Goal: Use online tool/utility: Utilize a website feature to perform a specific function

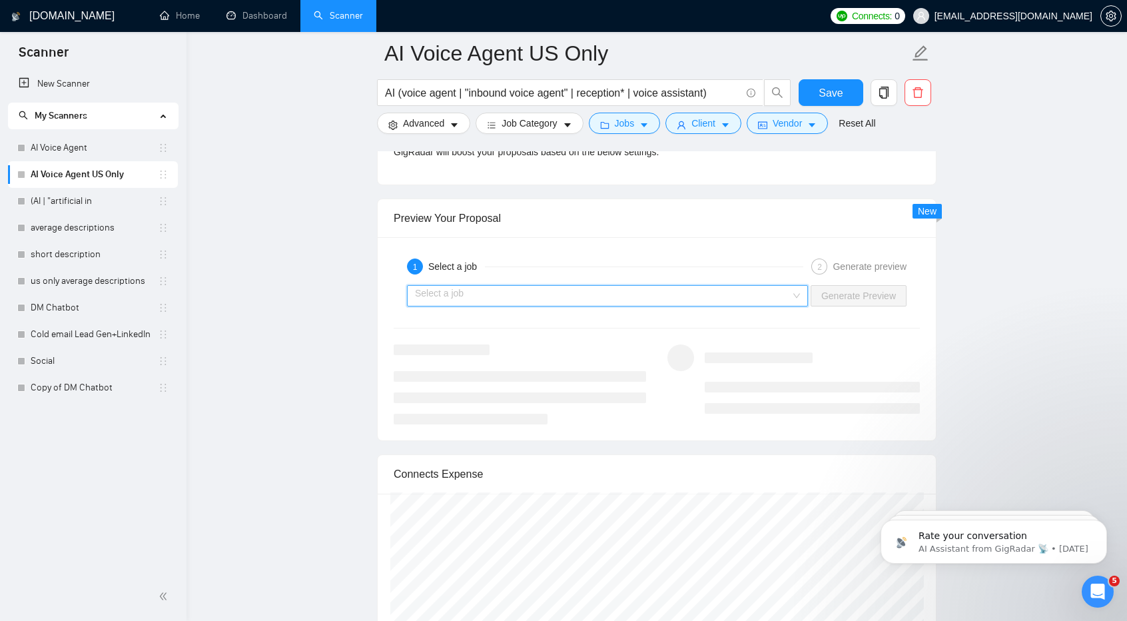
click at [654, 297] on input "search" at bounding box center [603, 296] width 376 height 20
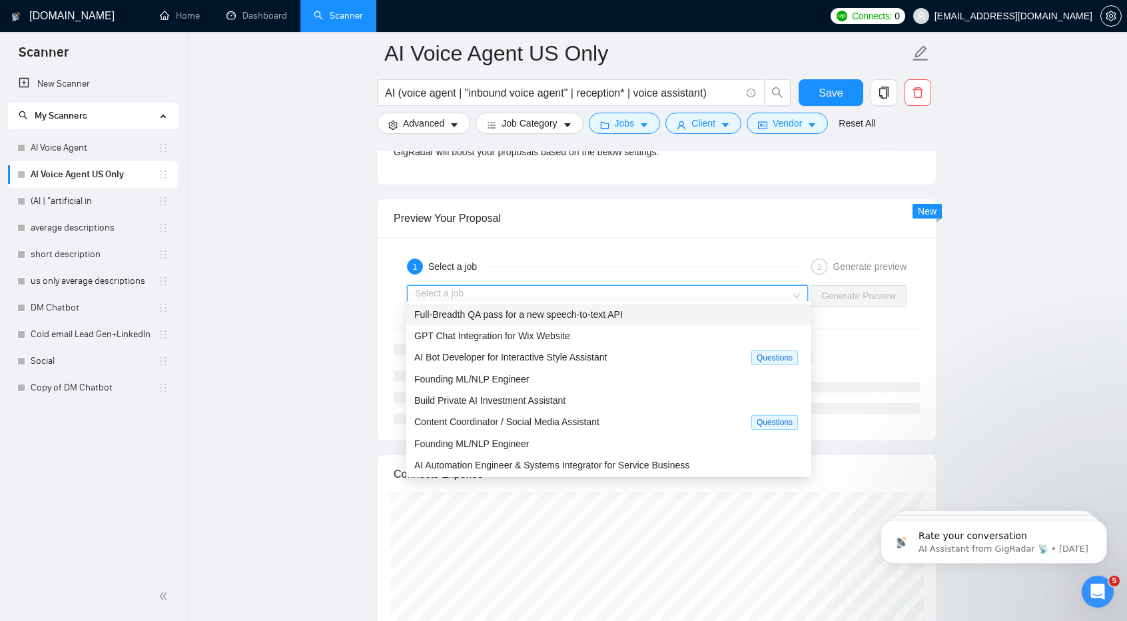
click at [696, 290] on input "search" at bounding box center [603, 296] width 376 height 20
click at [674, 314] on div "Full-Breadth QA pass for a new speech-to-text API" at bounding box center [608, 314] width 389 height 15
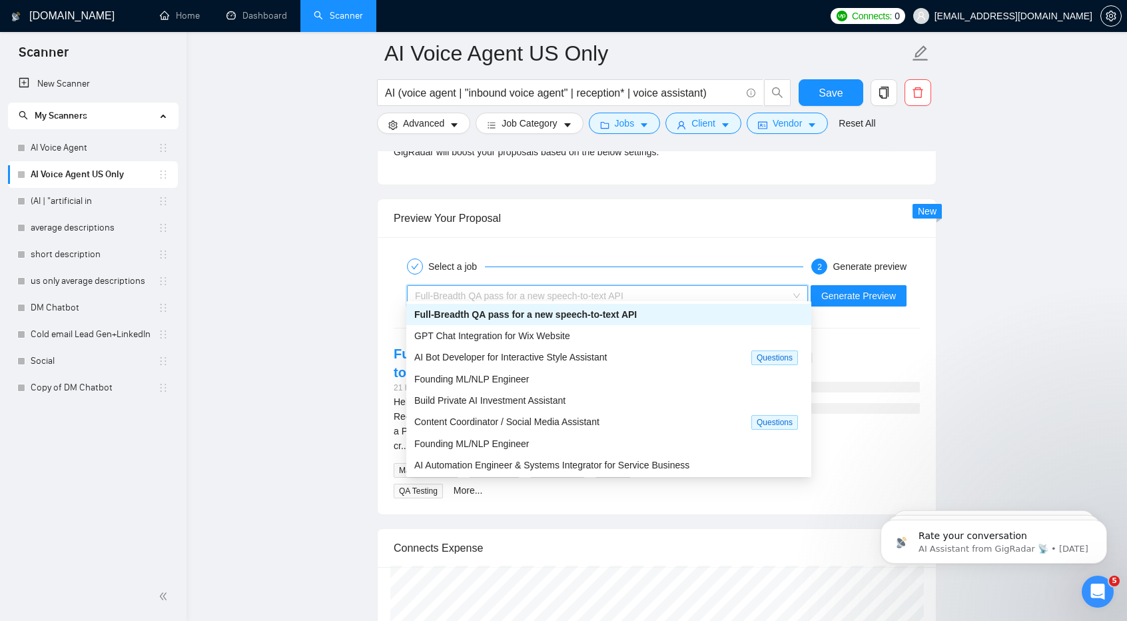
click at [629, 291] on div "Full-Breadth QA pass for a new speech-to-text API" at bounding box center [601, 296] width 373 height 20
click at [598, 356] on span "AI Bot Developer for Interactive Style Assistant" at bounding box center [510, 357] width 193 height 11
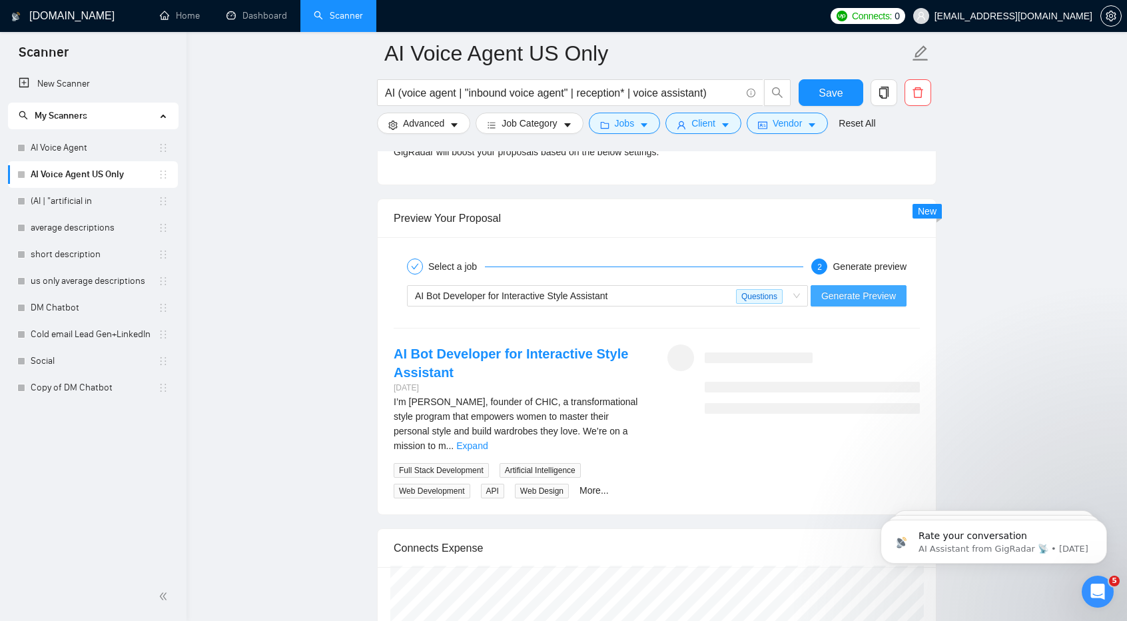
click at [836, 297] on button "Generate Preview" at bounding box center [859, 295] width 96 height 21
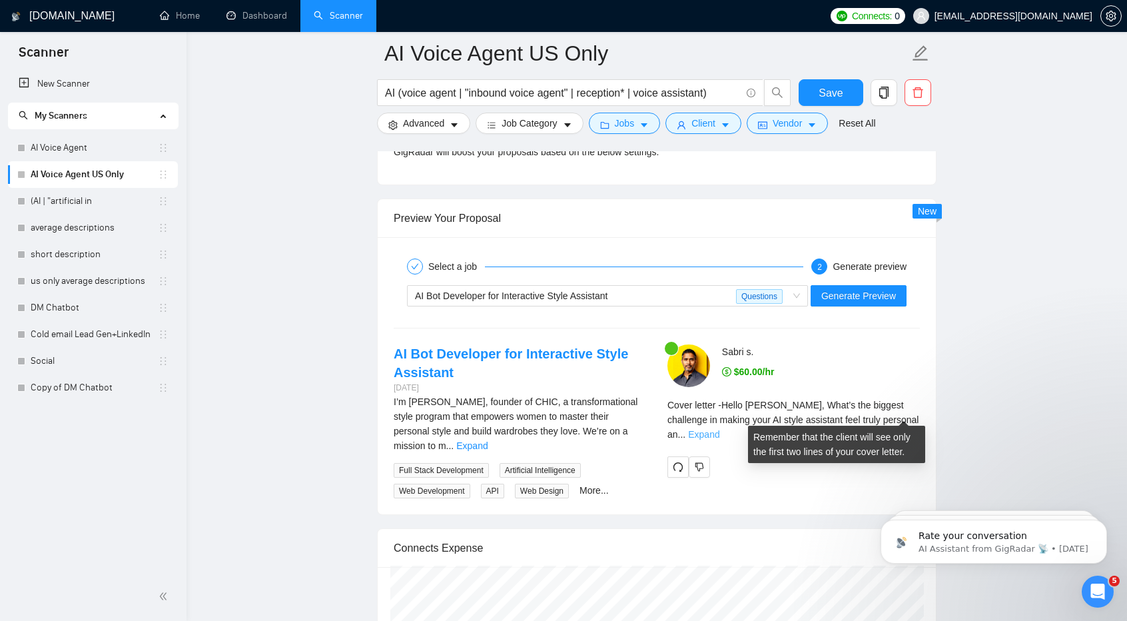
click at [720, 429] on link "Expand" at bounding box center [703, 434] width 31 height 11
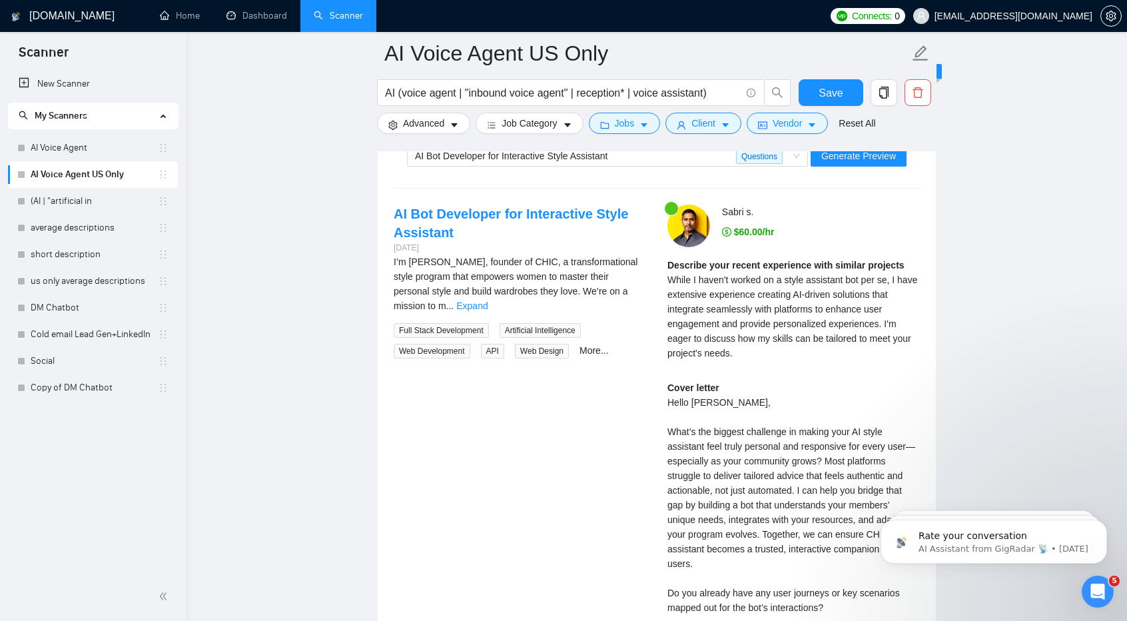
scroll to position [2593, 0]
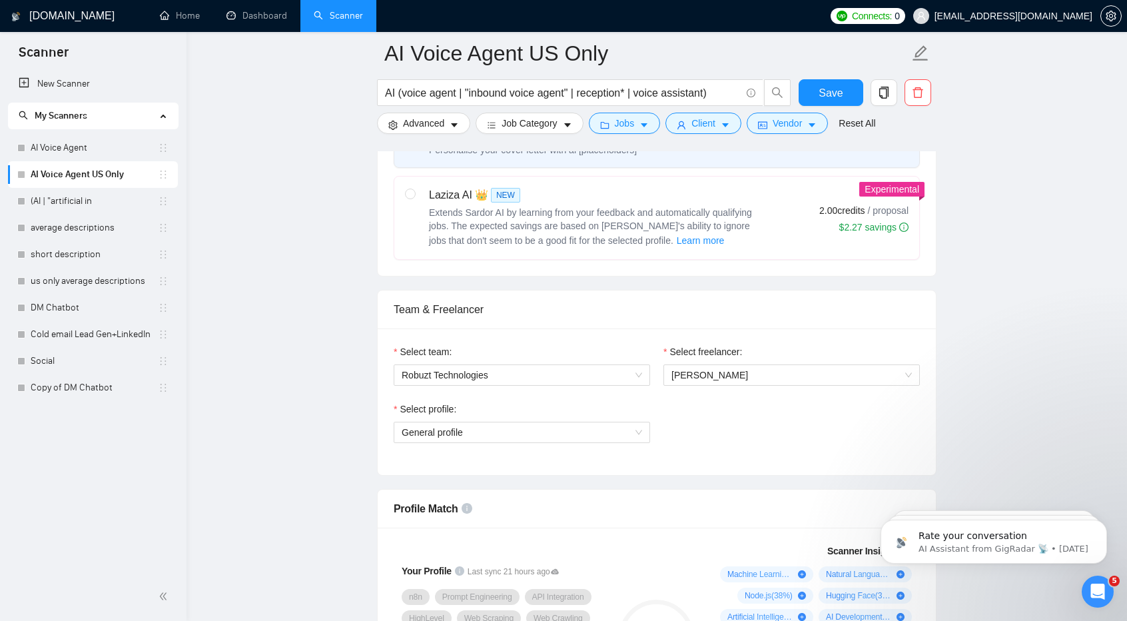
scroll to position [466, 0]
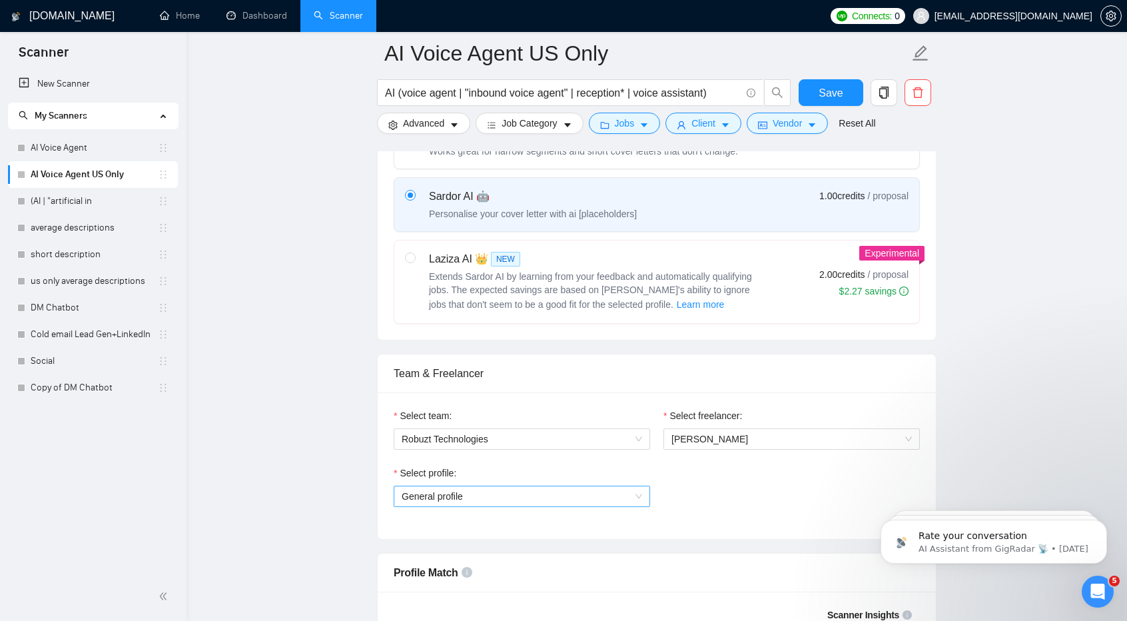
click at [619, 488] on span "General profile" at bounding box center [522, 496] width 241 height 20
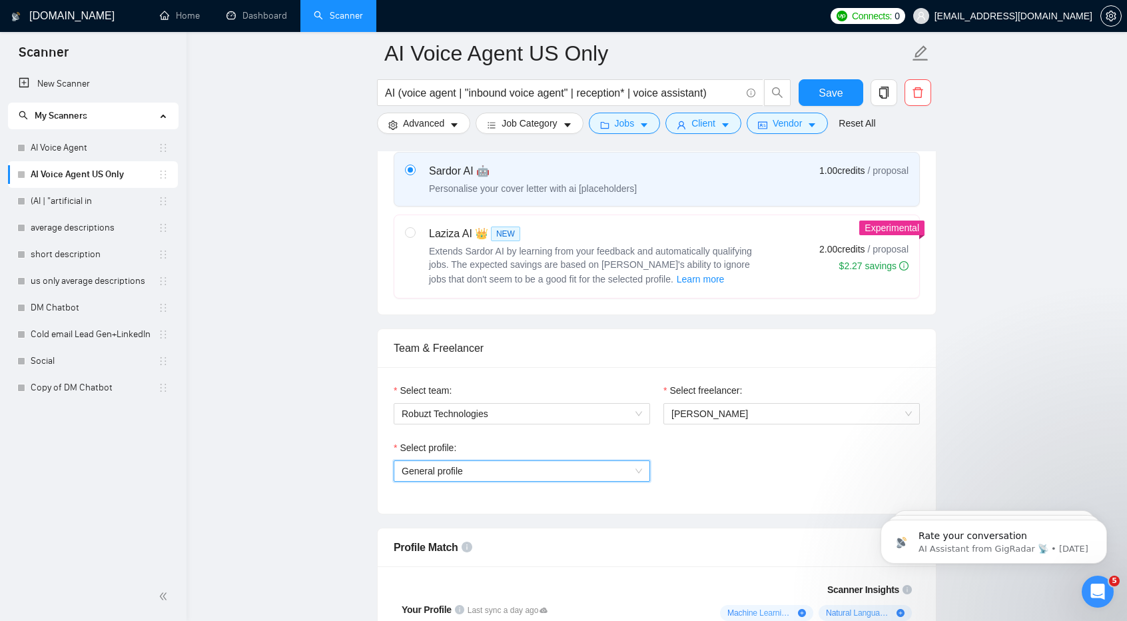
scroll to position [490, 0]
click at [628, 462] on span "General profile" at bounding box center [522, 472] width 241 height 20
click at [583, 551] on div "Profile Match" at bounding box center [657, 548] width 526 height 38
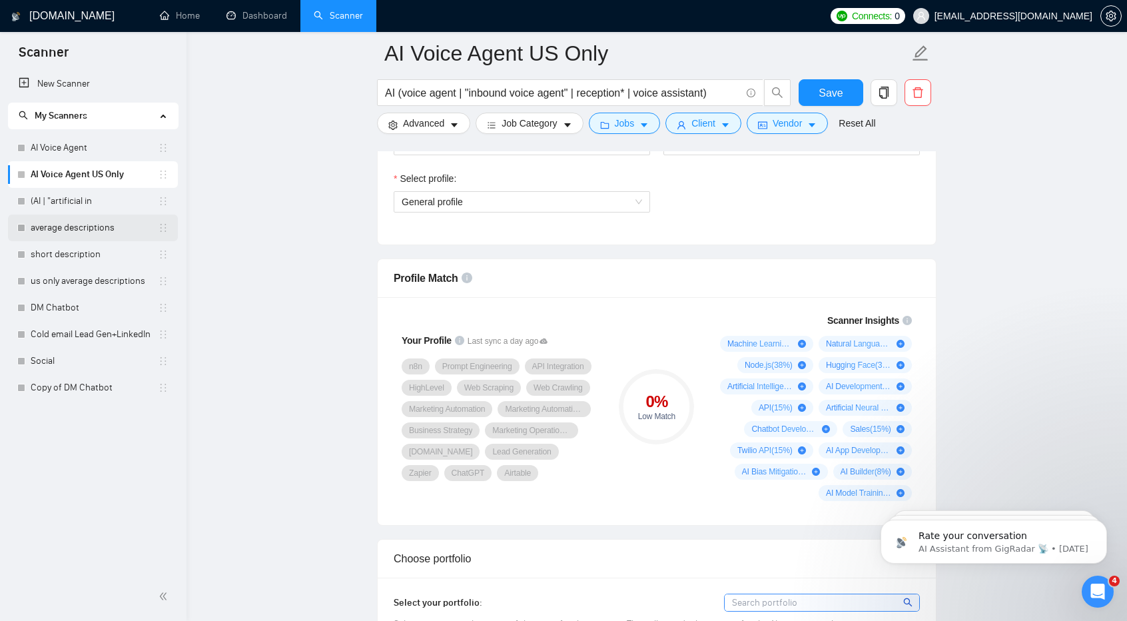
scroll to position [761, 0]
click at [496, 335] on span "Last sync a day ago" at bounding box center [508, 340] width 80 height 13
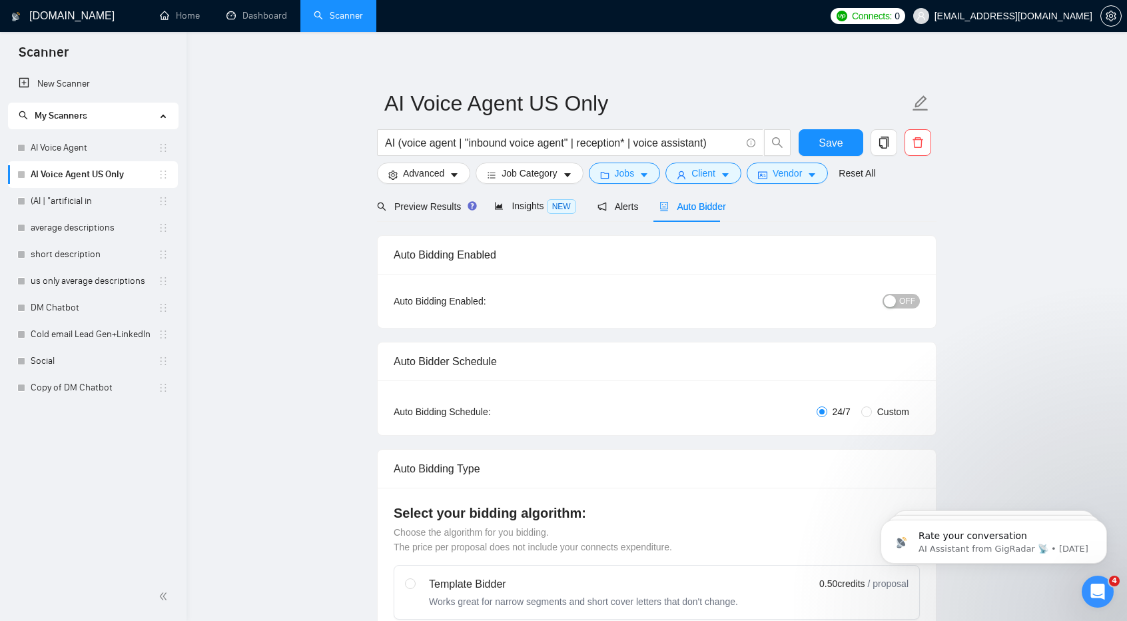
scroll to position [0, 0]
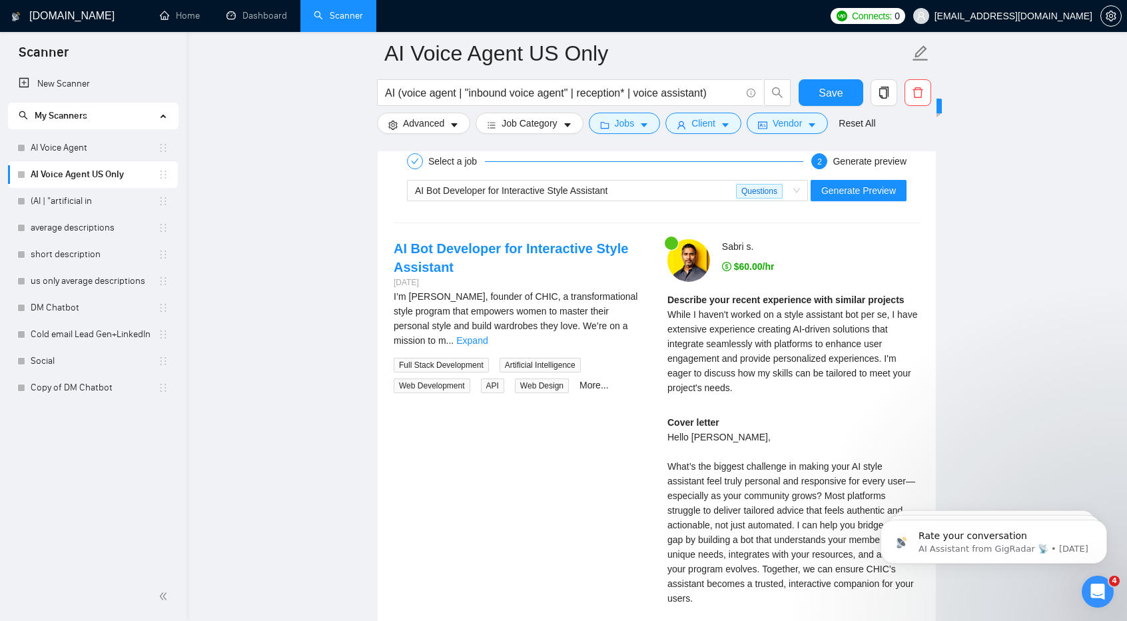
scroll to position [2557, 0]
drag, startPoint x: 279, startPoint y: 430, endPoint x: 268, endPoint y: 430, distance: 11.3
